Goal: Task Accomplishment & Management: Use online tool/utility

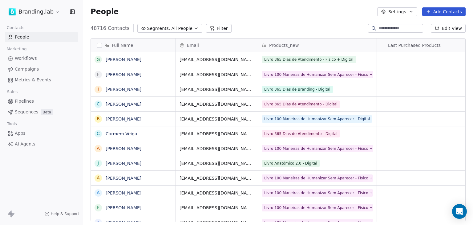
scroll to position [193, 385]
click at [211, 29] on icon at bounding box center [212, 28] width 3 height 3
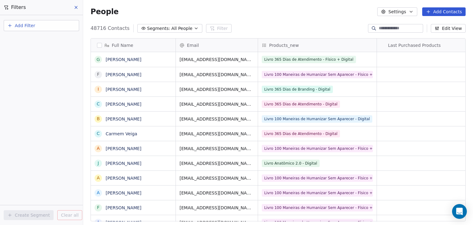
click at [42, 27] on button "Add Filter" at bounding box center [41, 25] width 75 height 11
click at [35, 41] on span "Contact properties" at bounding box center [30, 40] width 40 height 6
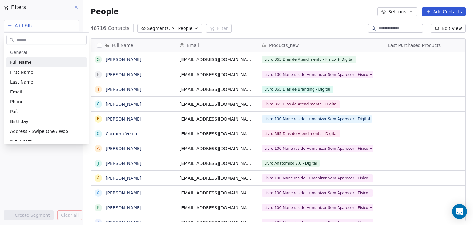
click at [21, 41] on input "text" at bounding box center [50, 39] width 71 height 9
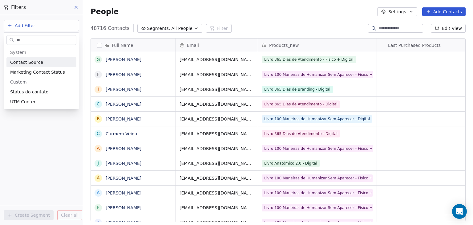
type input "*"
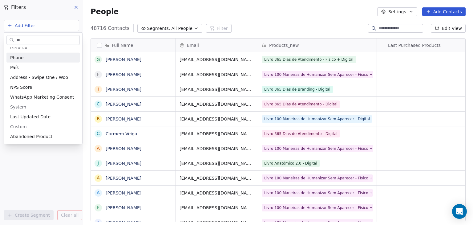
scroll to position [0, 0]
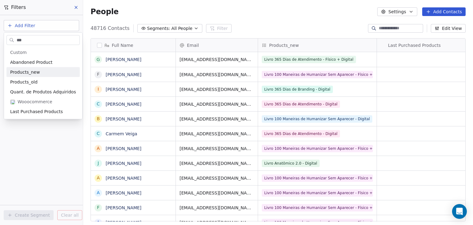
type input "***"
click at [14, 71] on span "Products_new" at bounding box center [25, 72] width 30 height 6
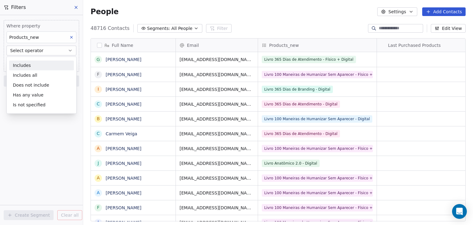
click at [21, 67] on div "Includes" at bounding box center [41, 65] width 65 height 10
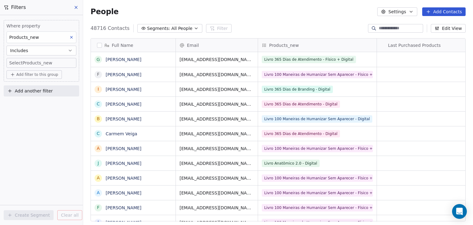
click at [20, 62] on body "Branding.lab Contacts People Marketing Workflows Campaigns Metrics & Events Sal…" at bounding box center [236, 112] width 473 height 225
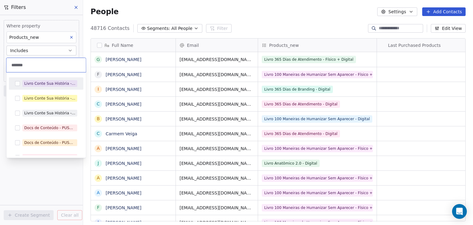
type input "*******"
click at [15, 82] on button "Suggestions" at bounding box center [17, 83] width 5 height 5
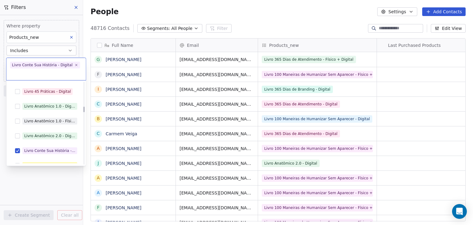
scroll to position [832, 0]
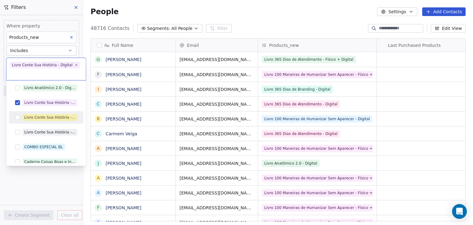
click at [16, 117] on button "Suggestions" at bounding box center [17, 117] width 5 height 5
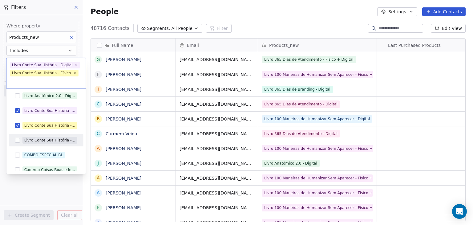
click at [17, 142] on button "Suggestions" at bounding box center [17, 140] width 5 height 5
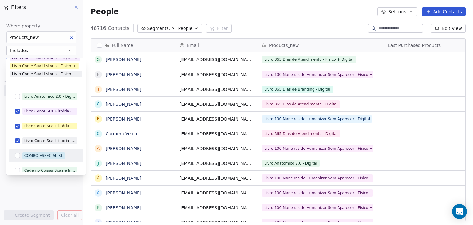
click at [90, 194] on html "Branding.lab Contacts People Marketing Workflows Campaigns Metrics & Events Sal…" at bounding box center [236, 112] width 473 height 225
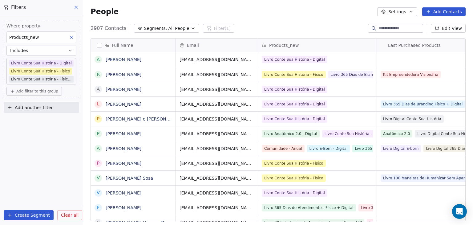
scroll to position [193, 385]
click at [37, 92] on span "Add filter to this group" at bounding box center [37, 91] width 42 height 5
click at [34, 101] on span "Contact properties" at bounding box center [33, 104] width 40 height 6
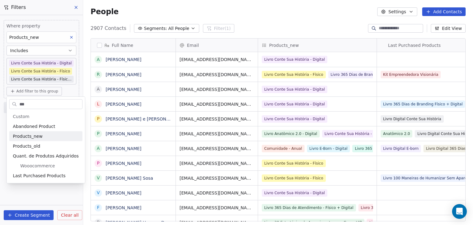
type input "***"
click at [17, 134] on span "Products_new" at bounding box center [28, 136] width 30 height 6
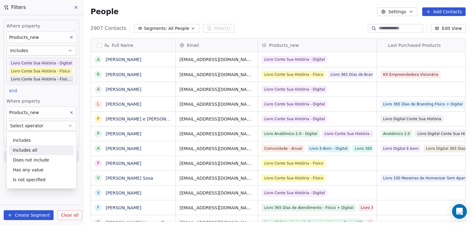
click at [24, 151] on div "Includes all" at bounding box center [41, 150] width 65 height 10
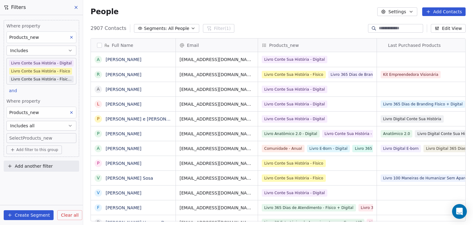
click at [24, 137] on body "Branding.lab Contacts People Marketing Workflows Campaigns Metrics & Events Sal…" at bounding box center [236, 112] width 473 height 225
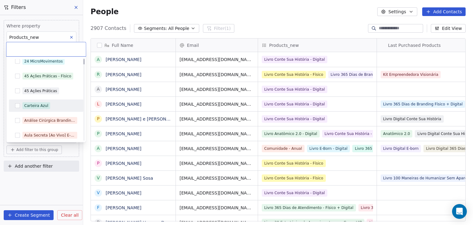
scroll to position [0, 0]
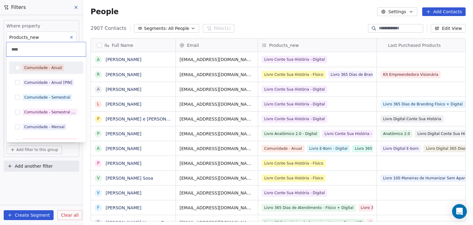
type input "****"
click at [15, 71] on div "Comunidade - Anual" at bounding box center [46, 68] width 70 height 10
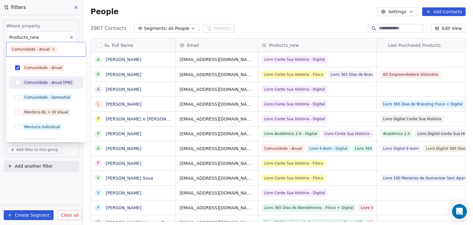
click at [18, 83] on button "Suggestions" at bounding box center [17, 82] width 5 height 5
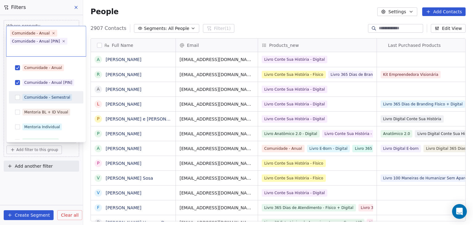
click at [14, 97] on div "Comunidade - Semestral" at bounding box center [46, 97] width 70 height 10
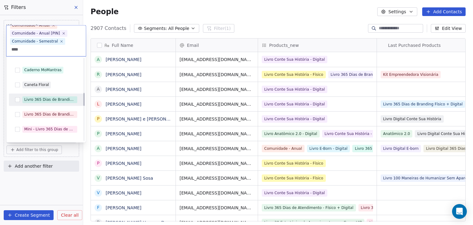
scroll to position [232, 0]
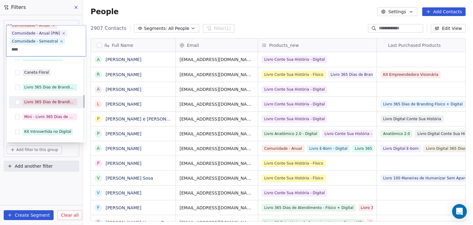
type input "****"
click at [20, 104] on div "Livro 365 Dias de Branding - Físico + Digital" at bounding box center [46, 102] width 70 height 10
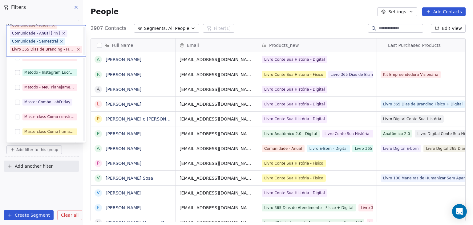
scroll to position [1131, 0]
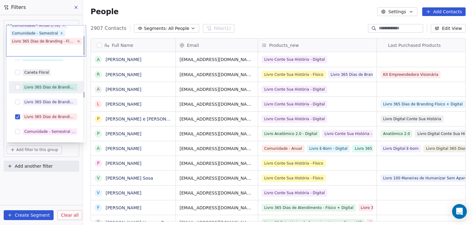
click at [18, 88] on button "Suggestions" at bounding box center [17, 87] width 5 height 5
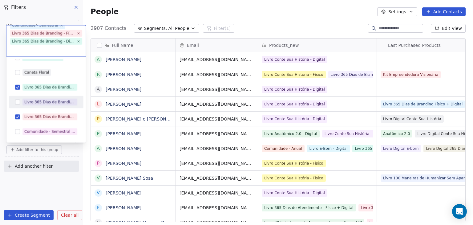
click at [15, 105] on div "Livro 365 Dias de Branding - Físico" at bounding box center [46, 102] width 70 height 10
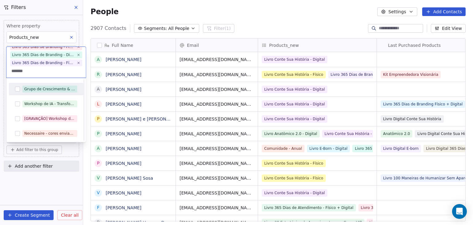
scroll to position [0, 0]
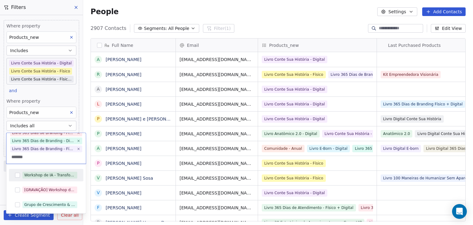
click at [35, 158] on input "*******" at bounding box center [46, 156] width 72 height 7
type input "*****"
click at [18, 176] on button "Suggestions" at bounding box center [17, 175] width 5 height 5
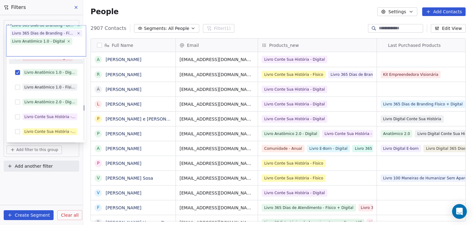
scroll to position [1561, 0]
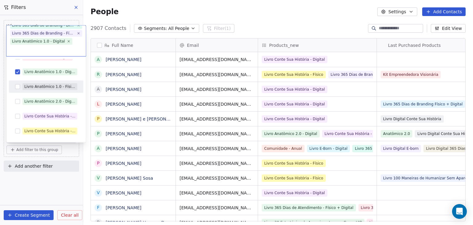
click at [18, 88] on button "Suggestions" at bounding box center [17, 86] width 5 height 5
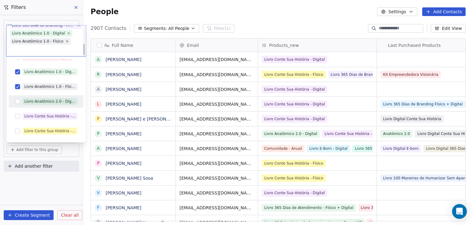
click at [18, 102] on button "Suggestions" at bounding box center [17, 101] width 5 height 5
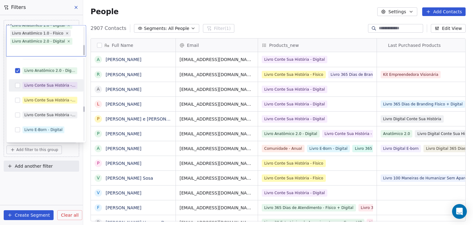
scroll to position [1622, 0]
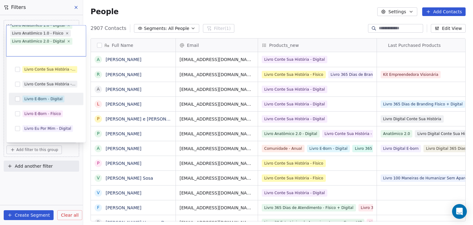
click at [18, 100] on button "Suggestions" at bounding box center [17, 99] width 5 height 5
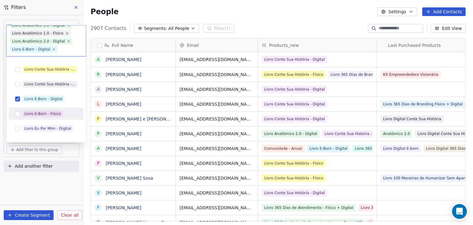
click at [14, 109] on div "Livro E-Born - Físico" at bounding box center [46, 114] width 70 height 10
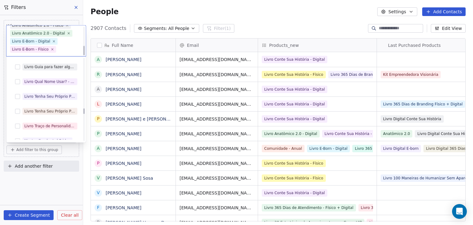
scroll to position [1715, 0]
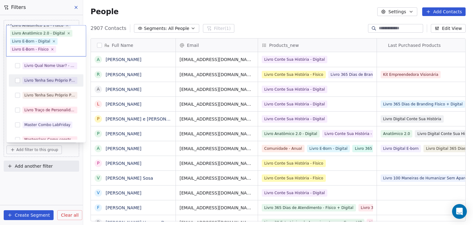
click at [18, 83] on div "Livro Tenha Seu Próprio Projeto - Digital" at bounding box center [46, 81] width 70 height 10
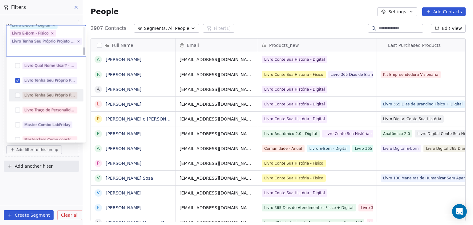
click at [16, 95] on button "Suggestions" at bounding box center [17, 95] width 5 height 5
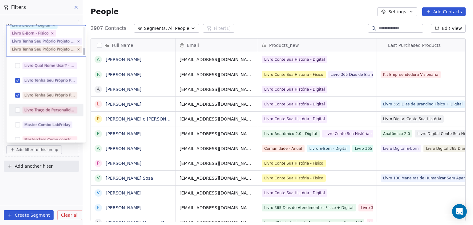
scroll to position [87, 0]
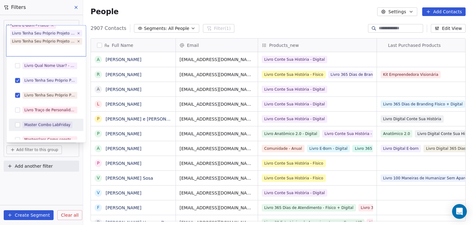
click at [270, 10] on html "Branding.lab Contacts People Marketing Workflows Campaigns Metrics & Events Sal…" at bounding box center [236, 112] width 473 height 225
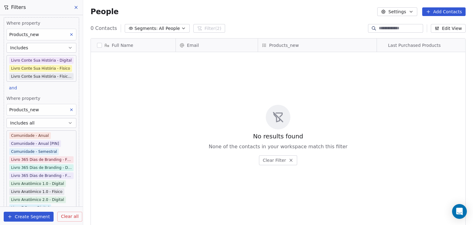
scroll to position [0, 0]
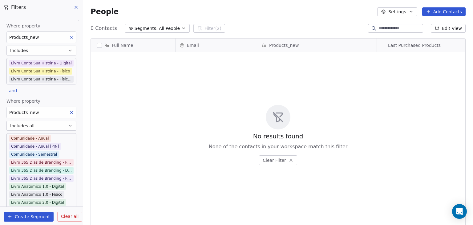
click at [39, 125] on button "Includes all" at bounding box center [41, 126] width 70 height 10
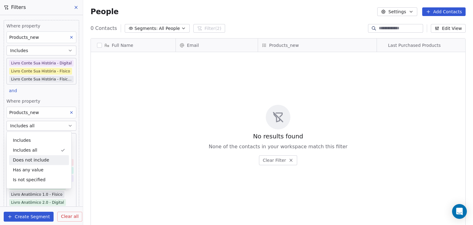
scroll to position [193, 382]
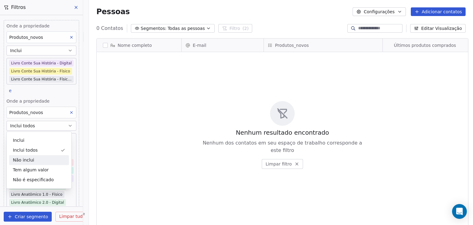
click at [39, 158] on font "Não inclui" at bounding box center [39, 160] width 52 height 6
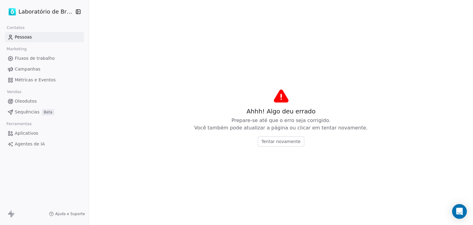
click at [281, 139] on font "Tentar novamente" at bounding box center [281, 141] width 39 height 5
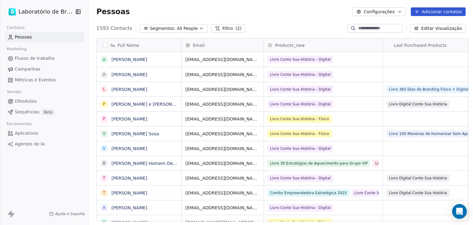
click at [212, 29] on div "1593 Contacts Segmentos: All People Filtro (2)" at bounding box center [170, 28] width 149 height 9
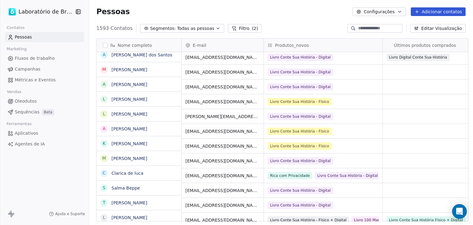
scroll to position [493, 0]
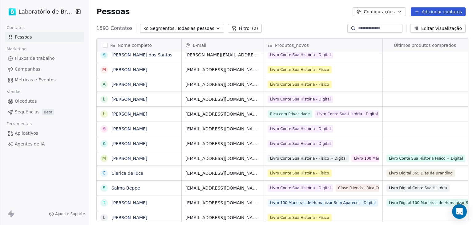
click at [228, 31] on button "Filtro (2)" at bounding box center [245, 28] width 34 height 9
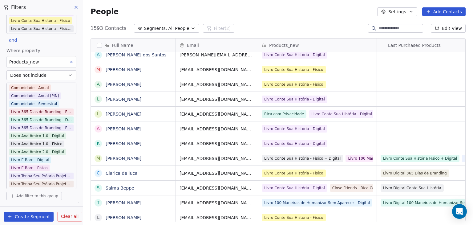
scroll to position [64, 0]
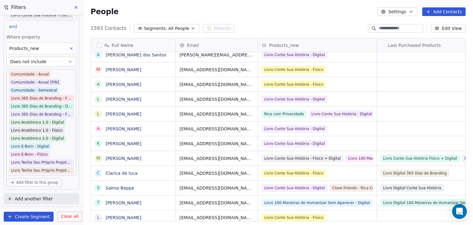
click at [62, 166] on body "Branding.lab Contacts People Marketing Workflows Campaigns Metrics & Events Sal…" at bounding box center [236, 112] width 473 height 225
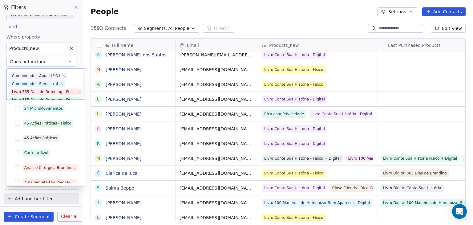
scroll to position [494, 0]
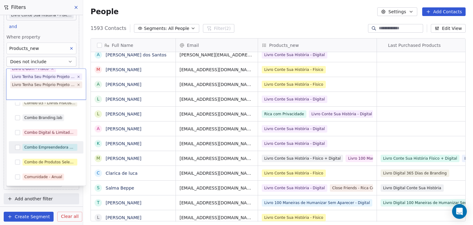
drag, startPoint x: 62, startPoint y: 166, endPoint x: 54, endPoint y: 151, distance: 17.2
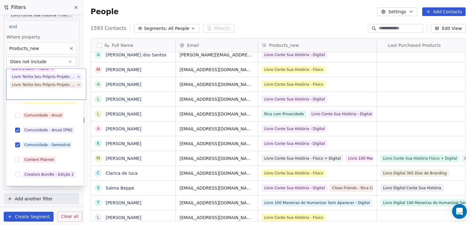
scroll to position [524, 0]
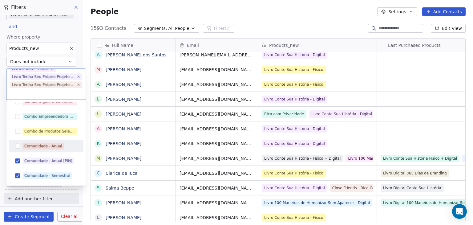
click at [17, 147] on button "Suggestions" at bounding box center [17, 146] width 5 height 5
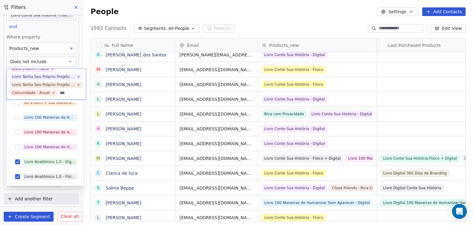
scroll to position [23, 0]
type input "***"
click at [17, 117] on button "Suggestions" at bounding box center [17, 117] width 5 height 5
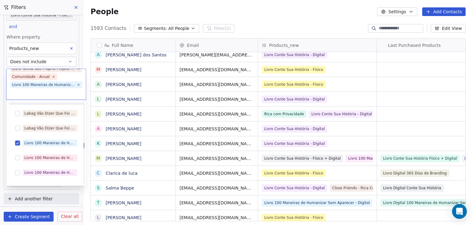
scroll to position [1383, 0]
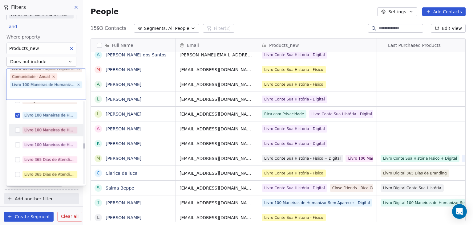
click at [16, 132] on button "Suggestions" at bounding box center [17, 130] width 5 height 5
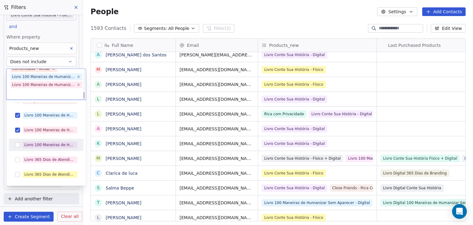
click at [16, 144] on button "Suggestions" at bounding box center [17, 144] width 5 height 5
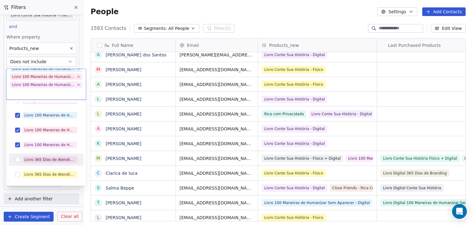
drag, startPoint x: 15, startPoint y: 161, endPoint x: 19, endPoint y: 174, distance: 13.3
click at [15, 162] on button "Suggestions" at bounding box center [17, 159] width 5 height 5
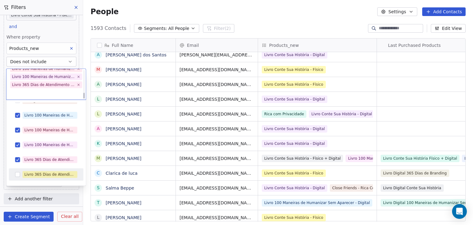
drag, startPoint x: 18, startPoint y: 175, endPoint x: 29, endPoint y: 154, distance: 22.9
click at [18, 175] on button "Suggestions" at bounding box center [17, 174] width 5 height 5
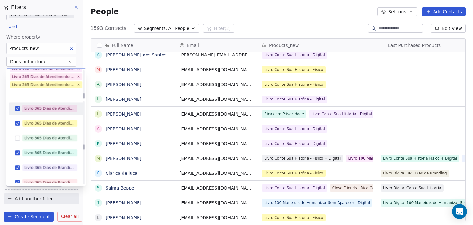
scroll to position [1445, 0]
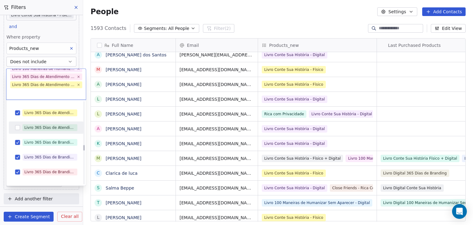
click at [16, 127] on button "Suggestions" at bounding box center [17, 127] width 5 height 5
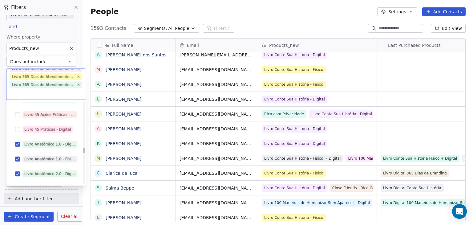
scroll to position [1537, 0]
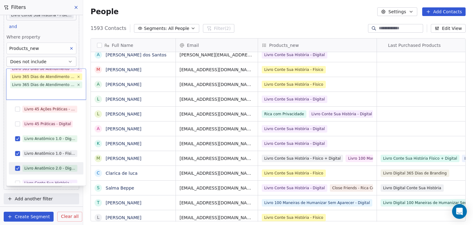
click at [89, 148] on html "Branding.lab Contacts People Marketing Workflows Campaigns Metrics & Events Sal…" at bounding box center [236, 112] width 473 height 225
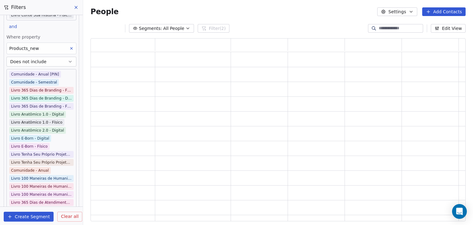
scroll to position [0, 0]
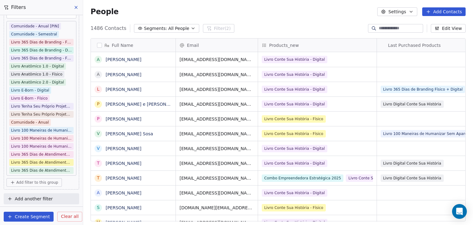
click at [63, 170] on html "Branding.lab Contacts People Marketing Workflows Campaigns Metrics & Events Sal…" at bounding box center [236, 112] width 473 height 225
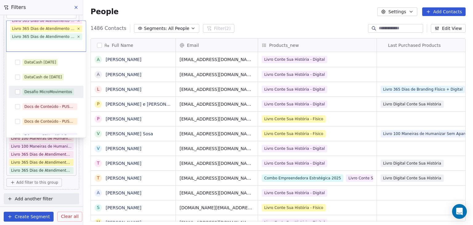
click at [17, 92] on button "Suggestions" at bounding box center [17, 91] width 5 height 5
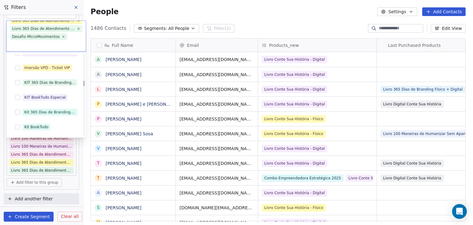
scroll to position [909, 0]
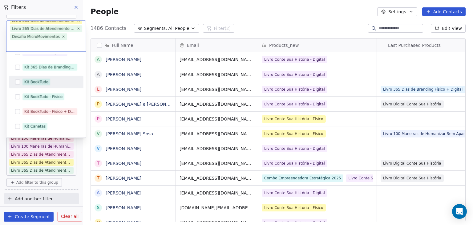
click at [20, 83] on div "Kit BookTudo" at bounding box center [46, 82] width 70 height 10
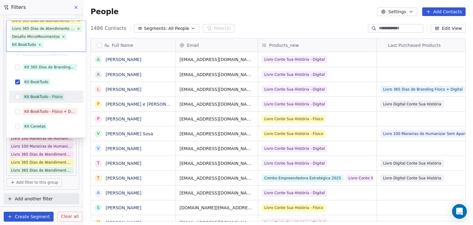
click at [15, 94] on button "Suggestions" at bounding box center [17, 96] width 5 height 5
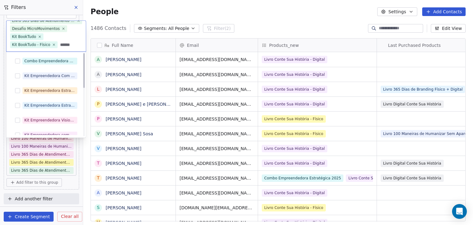
scroll to position [0, 0]
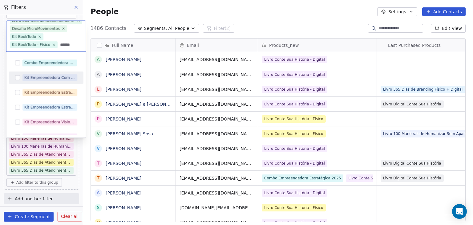
type input "******"
click at [17, 77] on button "Suggestions" at bounding box center [17, 77] width 5 height 5
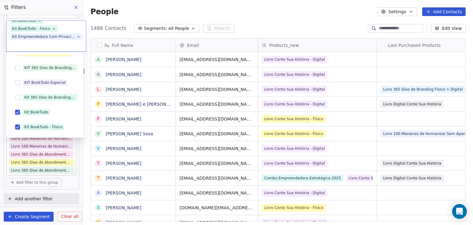
scroll to position [491, 0]
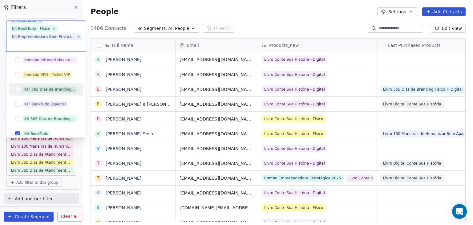
click at [18, 89] on button "Suggestions" at bounding box center [17, 89] width 5 height 5
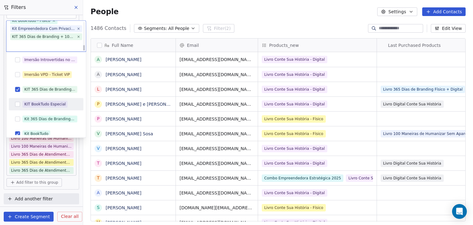
click at [16, 105] on button "Suggestions" at bounding box center [17, 104] width 5 height 5
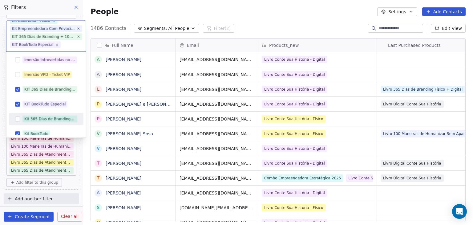
drag, startPoint x: 18, startPoint y: 119, endPoint x: 20, endPoint y: 99, distance: 19.9
click at [18, 119] on button "Suggestions" at bounding box center [17, 118] width 5 height 5
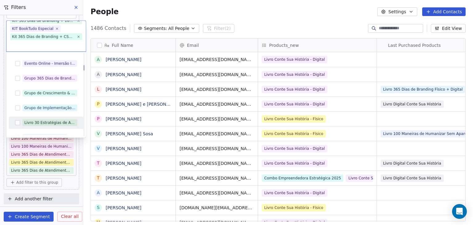
scroll to position [368, 0]
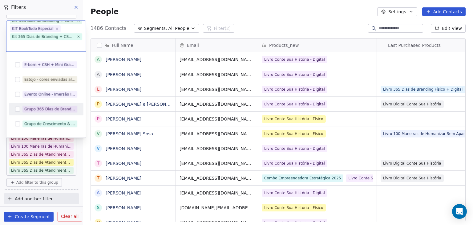
drag, startPoint x: 19, startPoint y: 108, endPoint x: 19, endPoint y: 95, distance: 12.3
click at [19, 108] on button "Suggestions" at bounding box center [17, 109] width 5 height 5
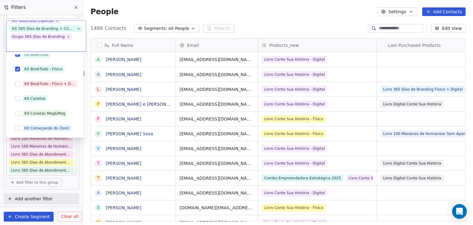
scroll to position [585, 0]
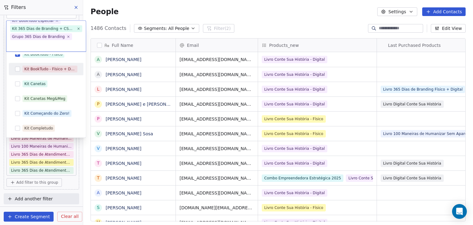
click at [18, 70] on button "Suggestions" at bounding box center [17, 69] width 5 height 5
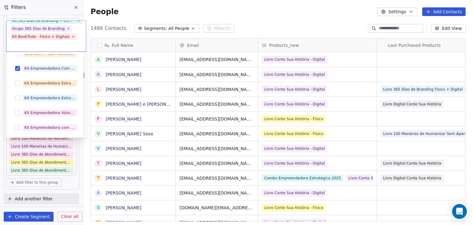
scroll to position [678, 0]
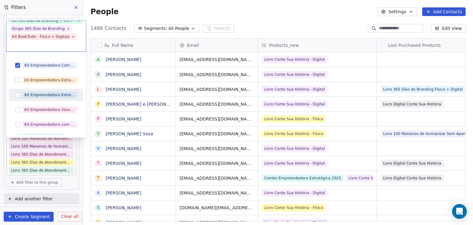
drag, startPoint x: 18, startPoint y: 93, endPoint x: 22, endPoint y: 84, distance: 9.8
click at [20, 92] on div "Kit Empreendedora Estratégica - Digital" at bounding box center [46, 95] width 70 height 10
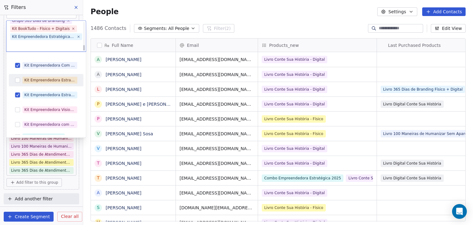
click at [19, 81] on button "Suggestions" at bounding box center [17, 80] width 5 height 5
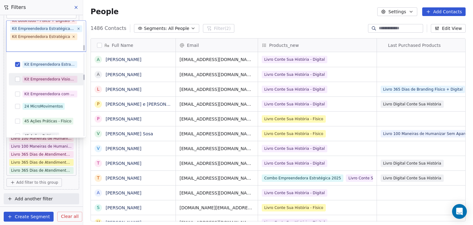
scroll to position [709, 0]
click at [18, 81] on button "Suggestions" at bounding box center [17, 78] width 5 height 5
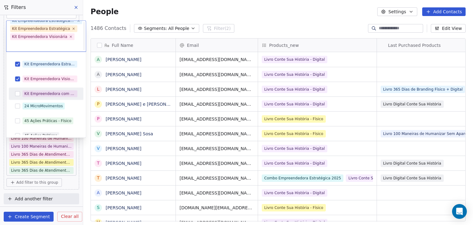
click at [16, 98] on div "Kit Empreendedora com Privacidade" at bounding box center [46, 94] width 70 height 10
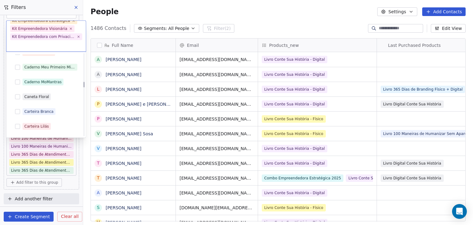
scroll to position [955, 0]
click at [288, 27] on html "Branding.lab Contacts People Marketing Workflows Campaigns Metrics & Events Sal…" at bounding box center [236, 112] width 473 height 225
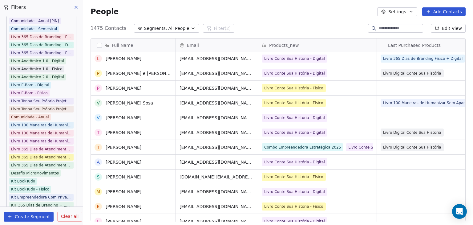
scroll to position [131, 0]
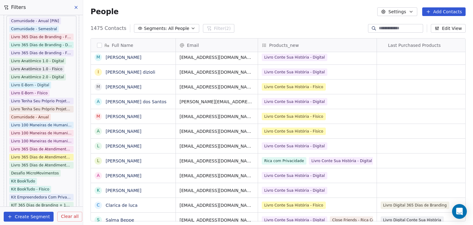
click at [98, 47] on button "button" at bounding box center [99, 45] width 5 height 5
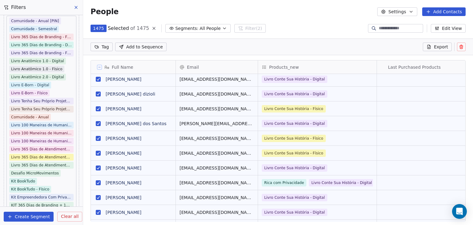
click at [429, 46] on icon at bounding box center [429, 47] width 3 height 4
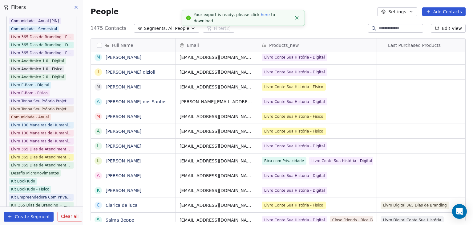
click at [261, 17] on link "here" at bounding box center [265, 14] width 9 height 5
